Goal: Find specific page/section: Find specific page/section

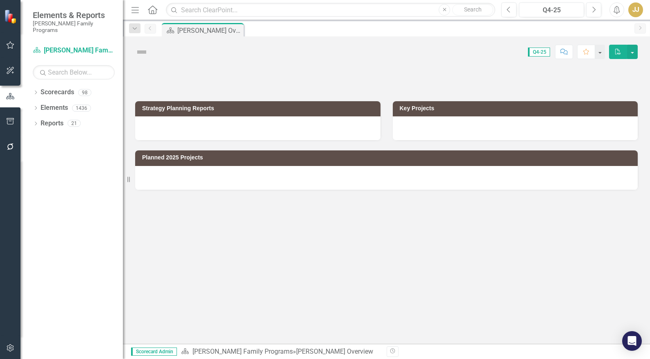
click at [35, 91] on icon "Dropdown" at bounding box center [36, 93] width 6 height 5
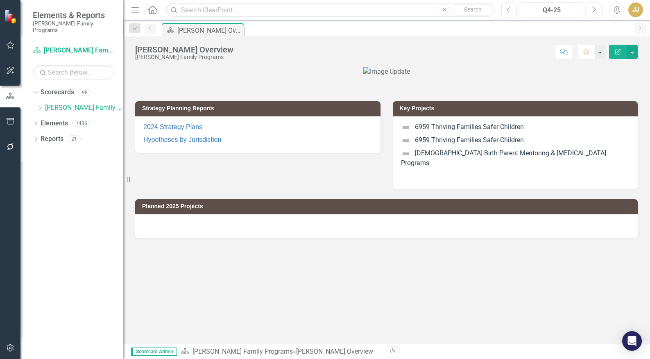
click at [40, 106] on icon at bounding box center [40, 108] width 2 height 4
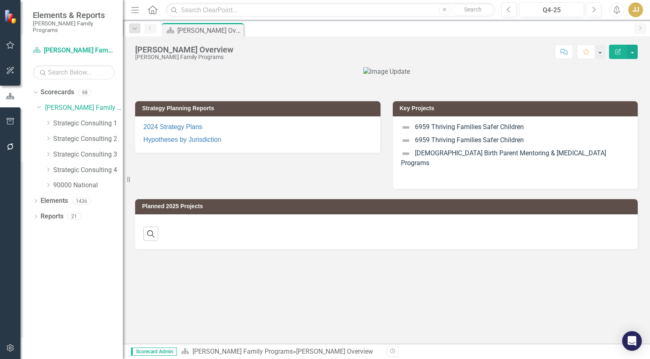
click at [46, 120] on div "Dropdown" at bounding box center [48, 123] width 6 height 7
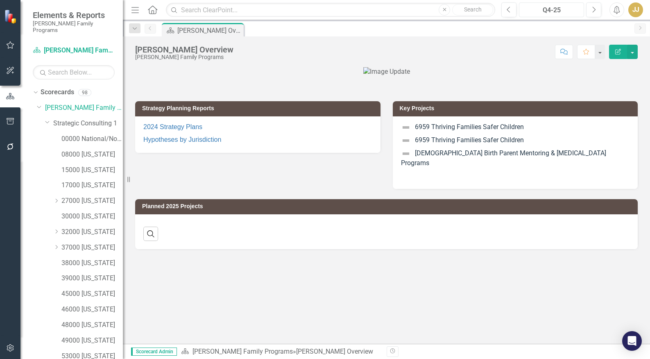
click at [553, 14] on div "Q4-25" at bounding box center [551, 10] width 59 height 10
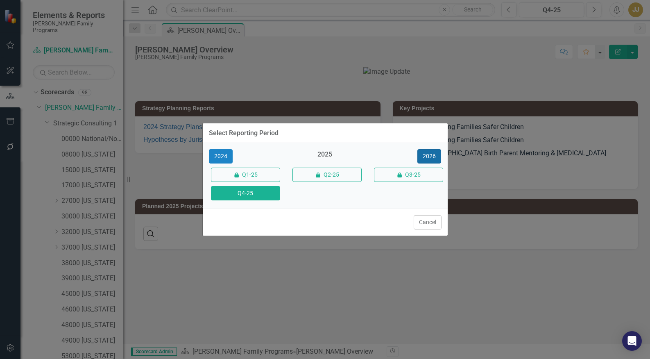
click at [434, 158] on button "2026" at bounding box center [430, 156] width 24 height 14
drag, startPoint x: 258, startPoint y: 198, endPoint x: 109, endPoint y: 165, distance: 152.4
click at [259, 198] on button "Q4-26" at bounding box center [245, 193] width 69 height 14
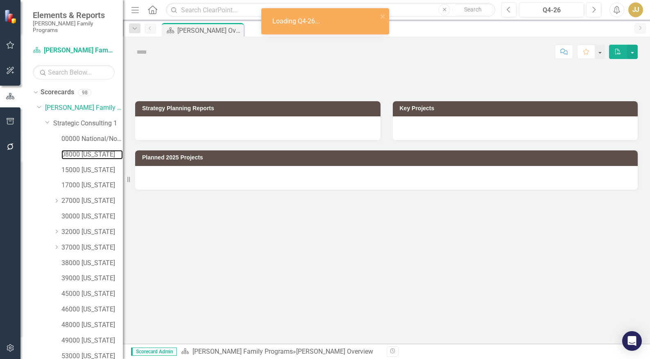
click at [86, 150] on link "08000 [US_STATE]" at bounding box center [91, 154] width 61 height 9
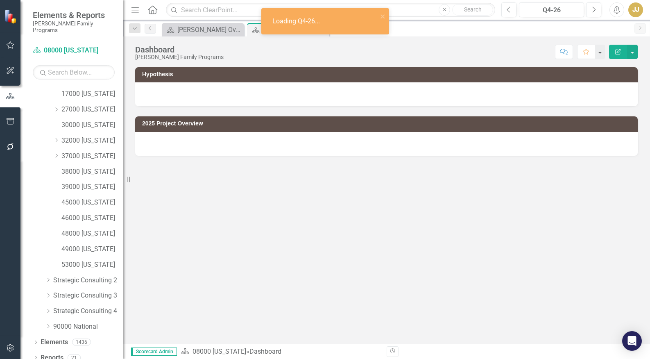
scroll to position [92, 0]
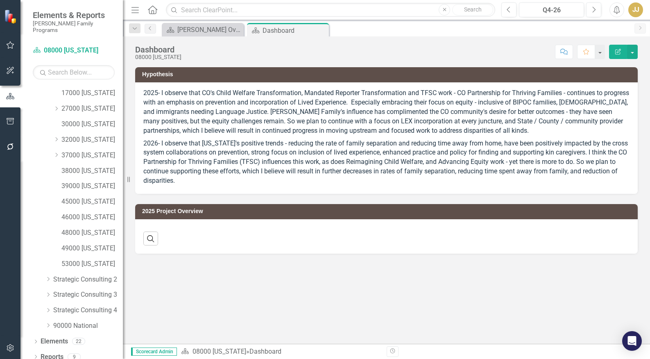
click at [36, 355] on icon "Dropdown" at bounding box center [36, 357] width 6 height 5
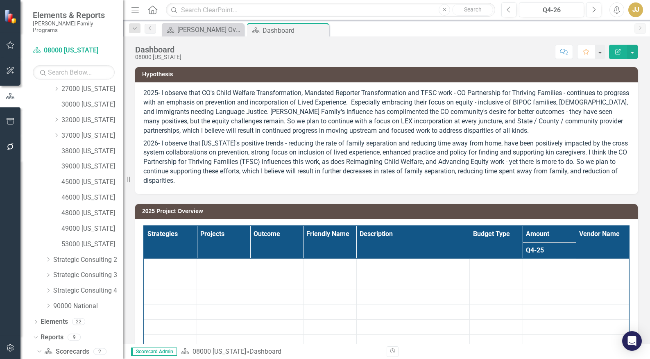
scroll to position [195, 0]
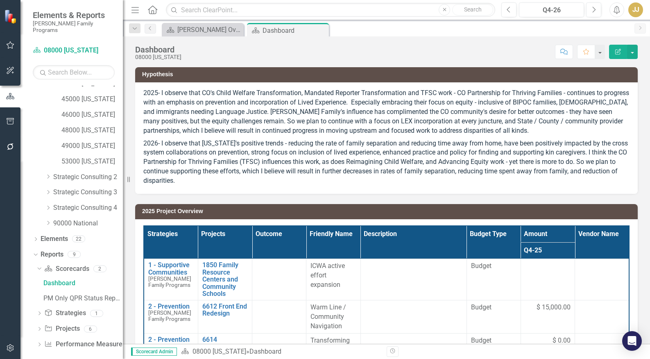
click at [38, 327] on icon "Dropdown" at bounding box center [39, 329] width 6 height 5
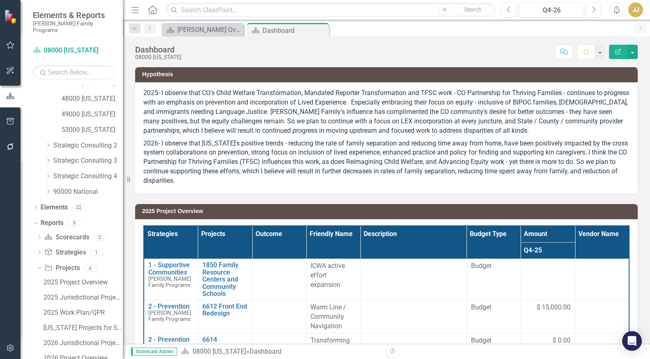
scroll to position [255, 0]
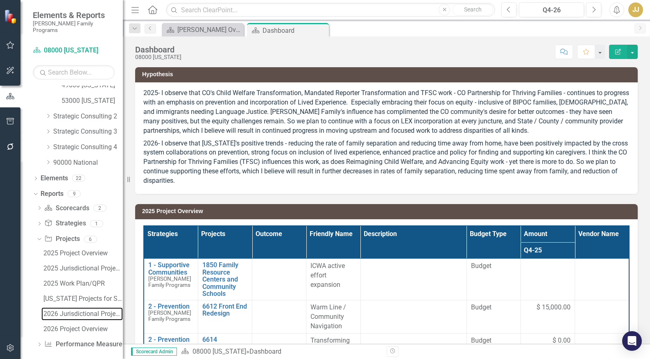
click at [86, 310] on div "2026 Jurisdictional Projects Assessment" at bounding box center [83, 313] width 80 height 7
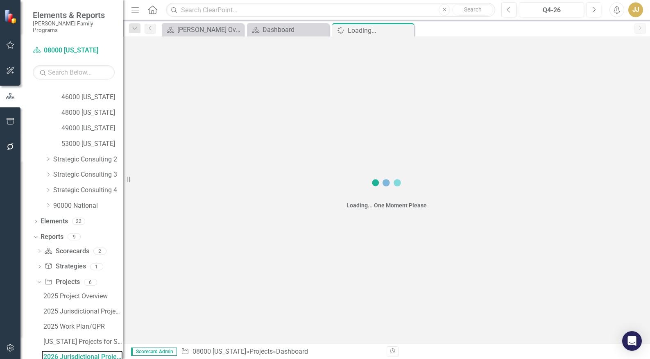
scroll to position [210, 0]
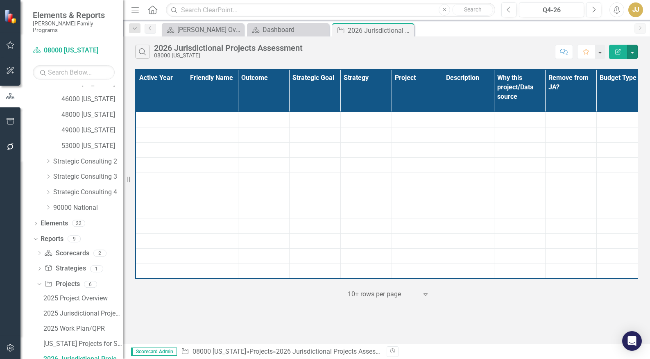
click at [634, 52] on button "button" at bounding box center [632, 52] width 11 height 14
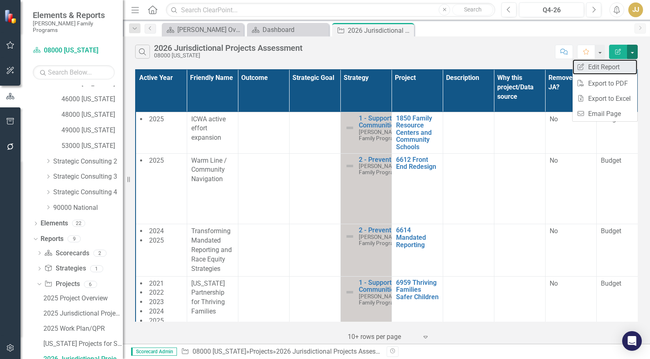
click at [626, 63] on link "Edit Report Edit Report" at bounding box center [605, 66] width 65 height 15
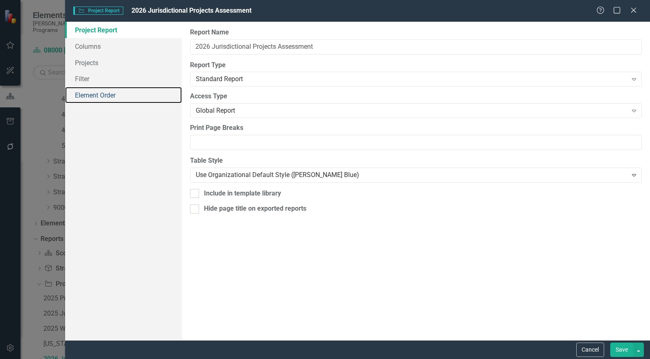
click at [106, 89] on link "Element Order" at bounding box center [123, 95] width 117 height 16
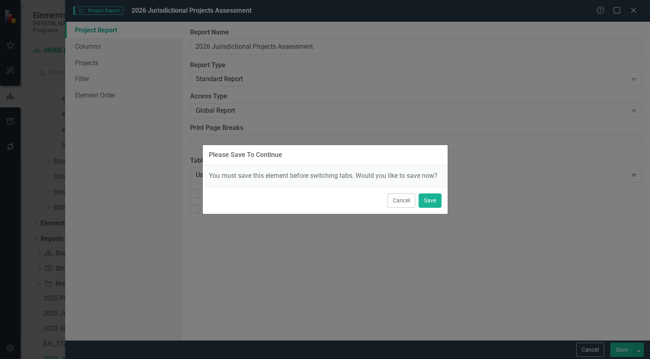
click at [400, 204] on button "Cancel" at bounding box center [402, 200] width 28 height 14
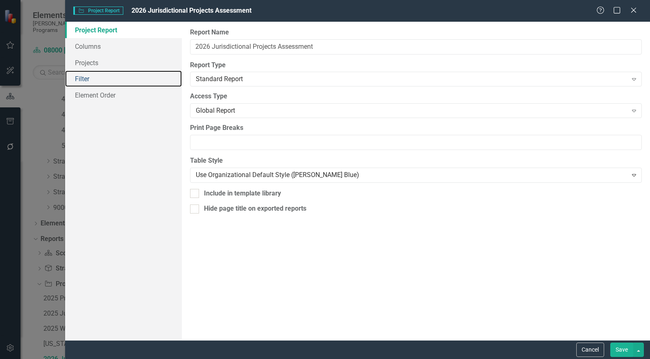
click at [93, 79] on link "Filter" at bounding box center [123, 78] width 117 height 16
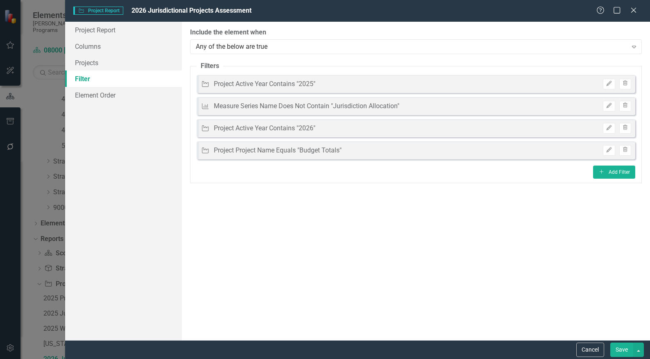
click at [636, 11] on icon at bounding box center [634, 10] width 5 height 5
